Goal: Information Seeking & Learning: Learn about a topic

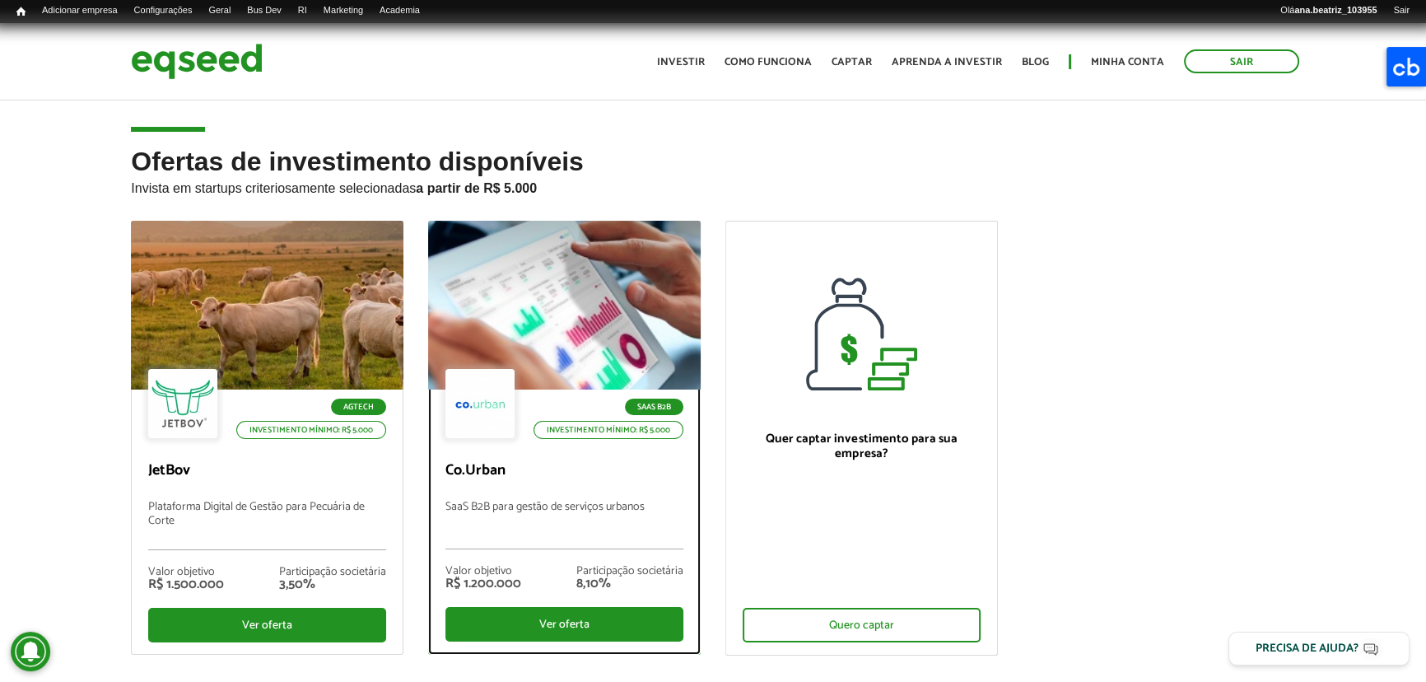
click at [579, 319] on div at bounding box center [564, 305] width 327 height 203
